Goal: Task Accomplishment & Management: Manage account settings

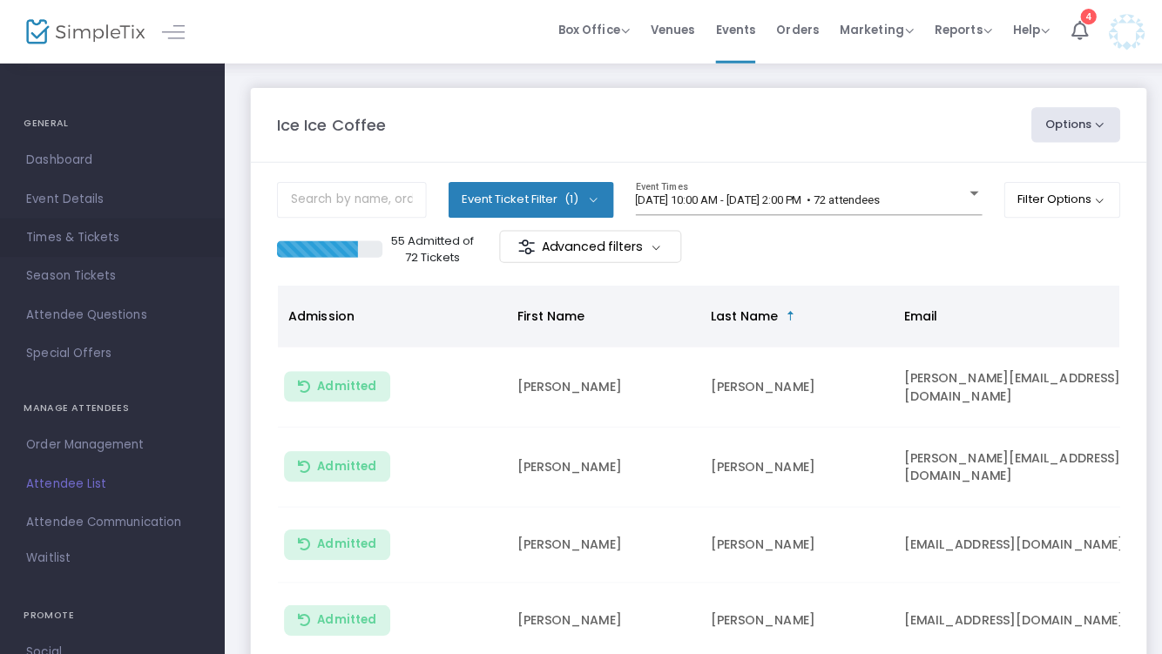
click at [109, 240] on span "Times & Tickets" at bounding box center [111, 235] width 170 height 23
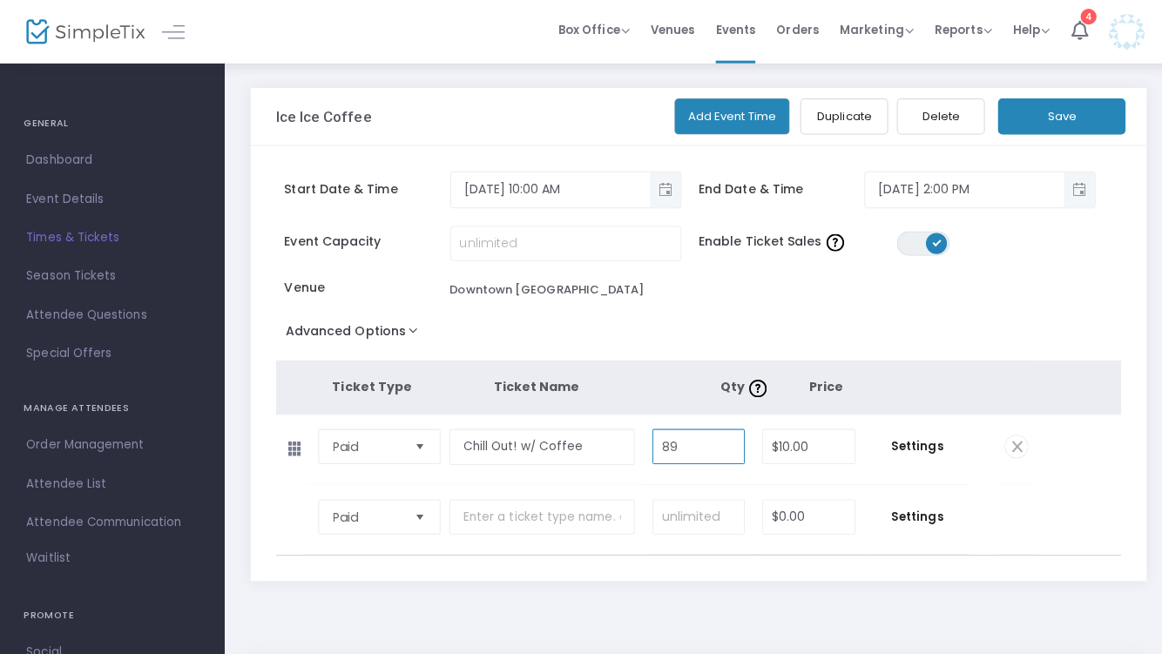
click at [703, 449] on input "89" at bounding box center [692, 442] width 90 height 33
type input "88"
click at [1027, 130] on button "Save" at bounding box center [1052, 116] width 126 height 36
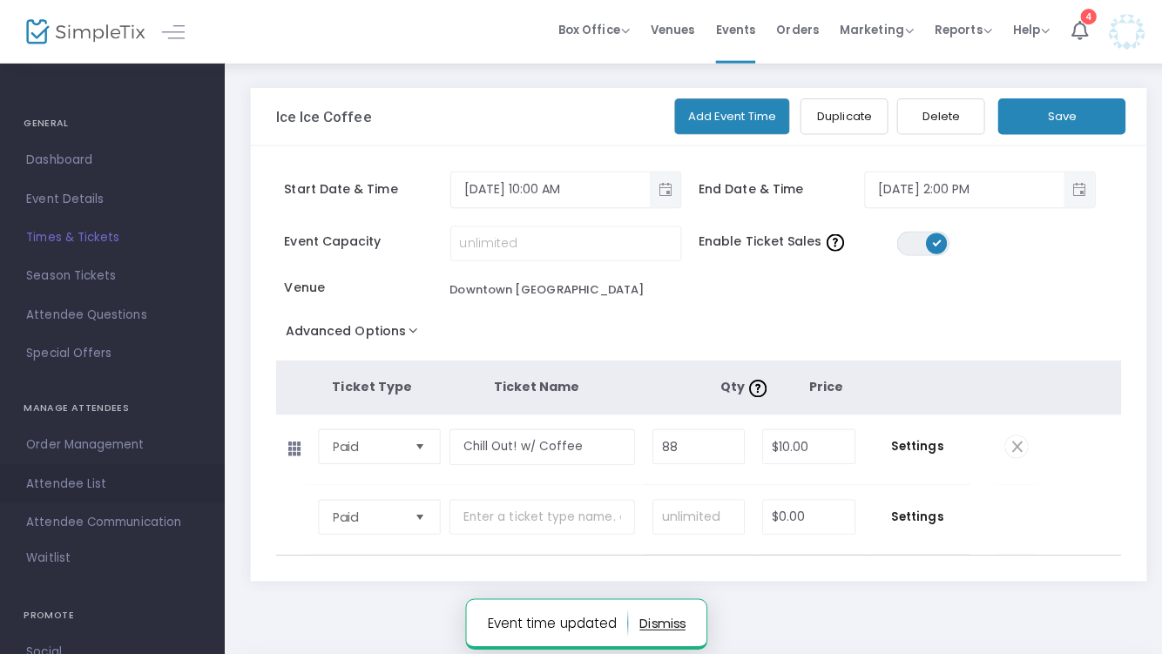
click at [89, 475] on span "Attendee List" at bounding box center [111, 479] width 170 height 23
